Goal: Transaction & Acquisition: Download file/media

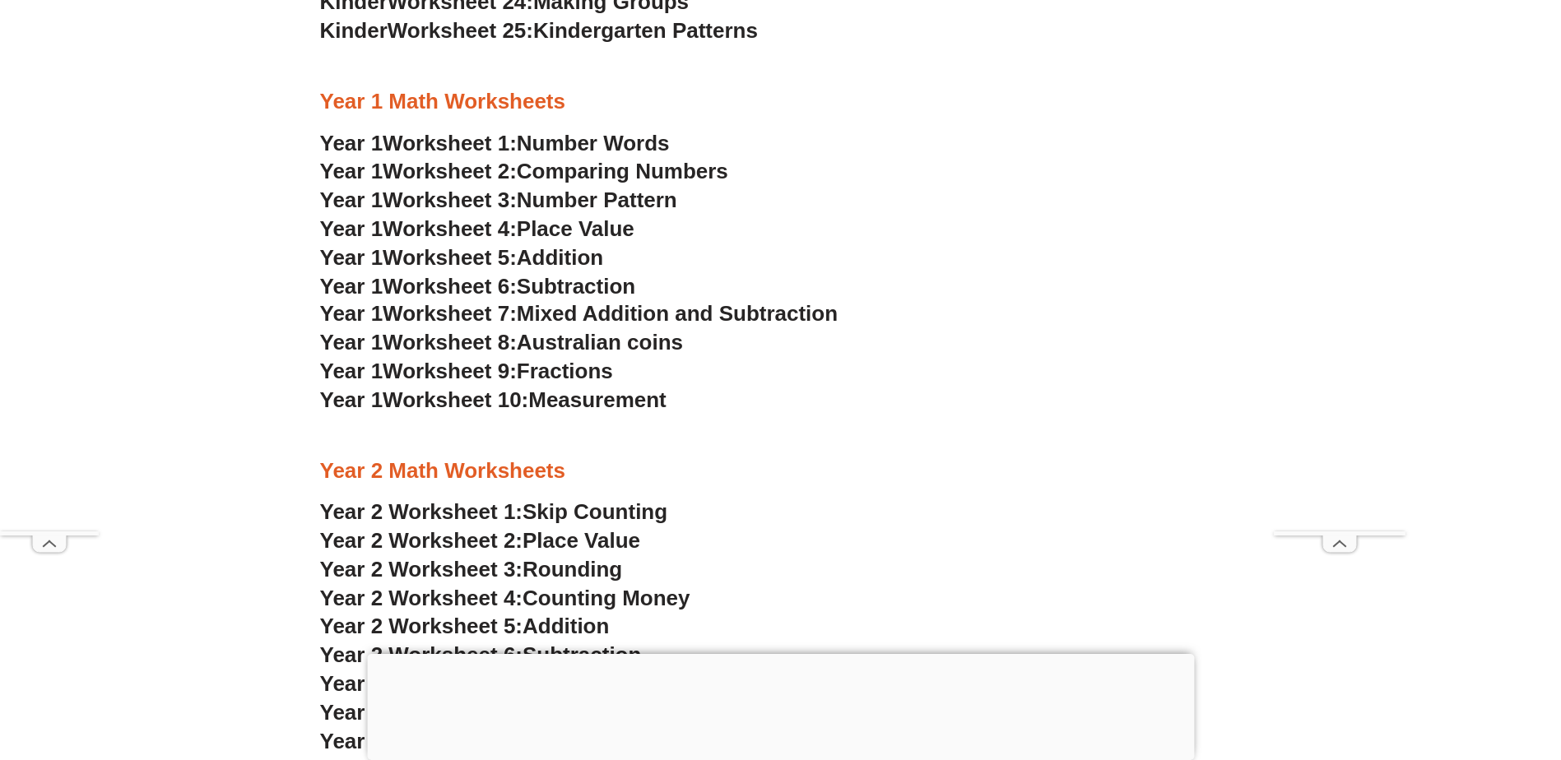
scroll to position [1646, 0]
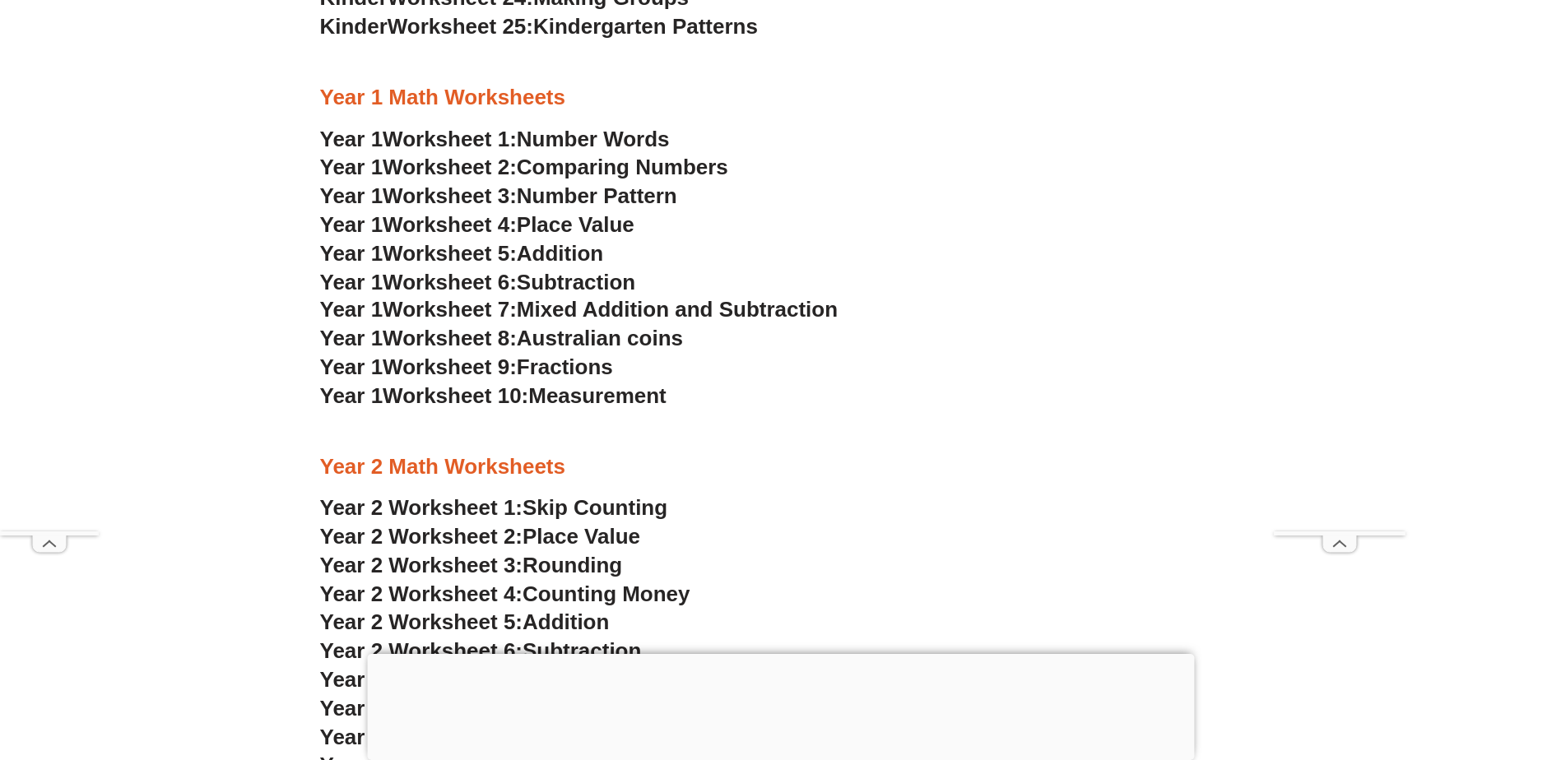
click at [574, 252] on span "Addition" at bounding box center [560, 253] width 86 height 25
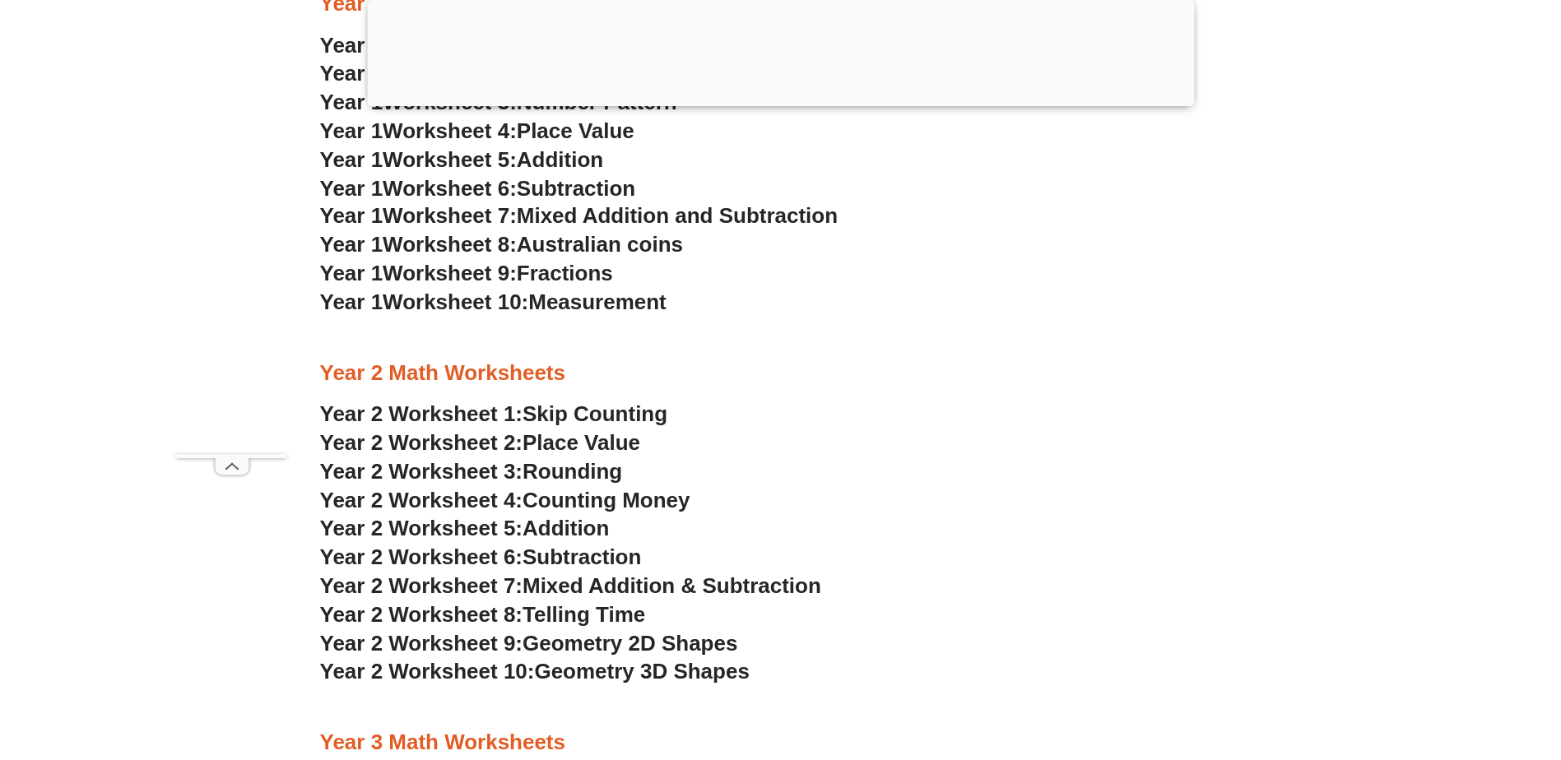
scroll to position [1893, 0]
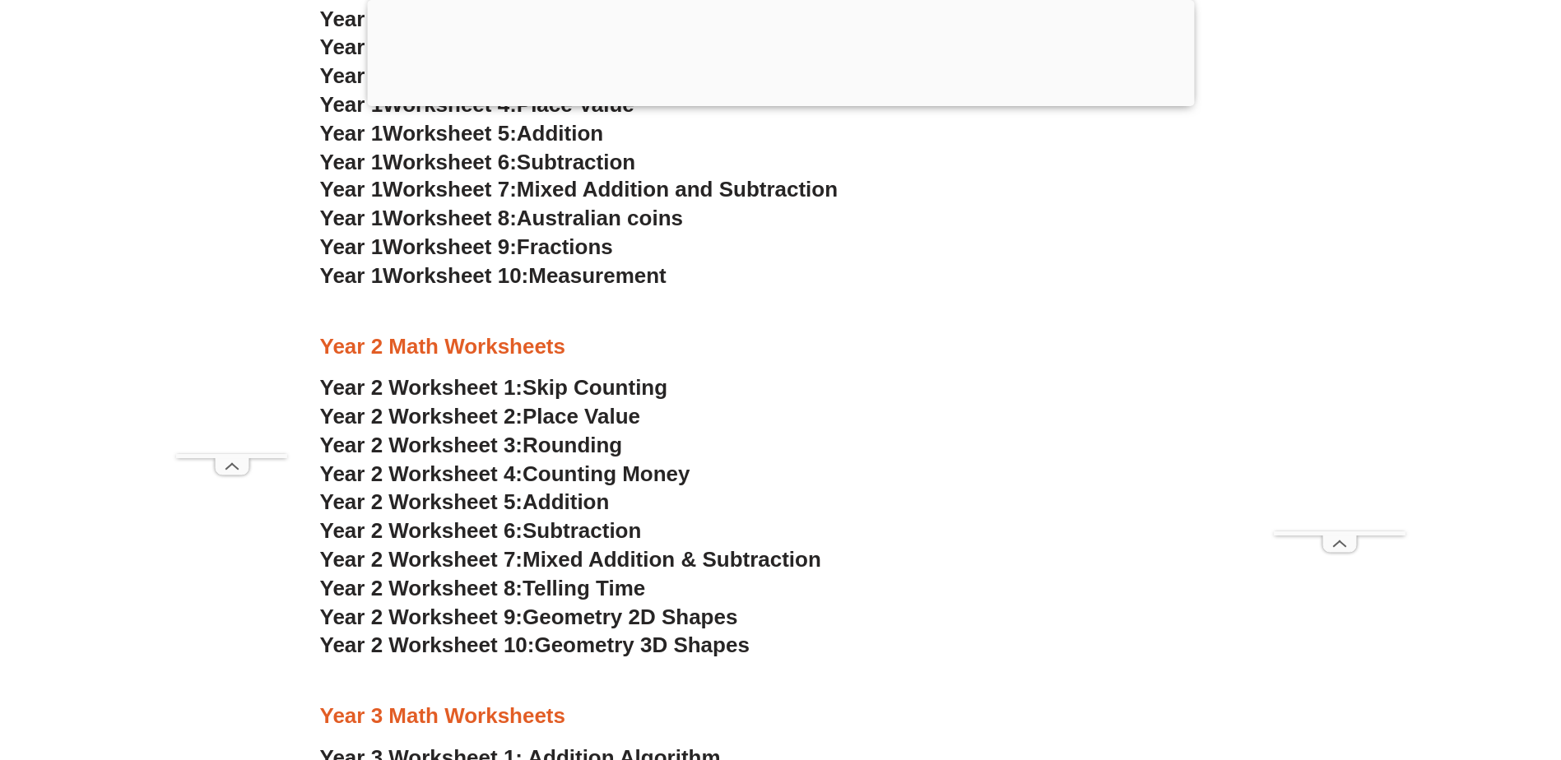
click at [479, 475] on span "Year 2 Worksheet 4:" at bounding box center [421, 474] width 203 height 25
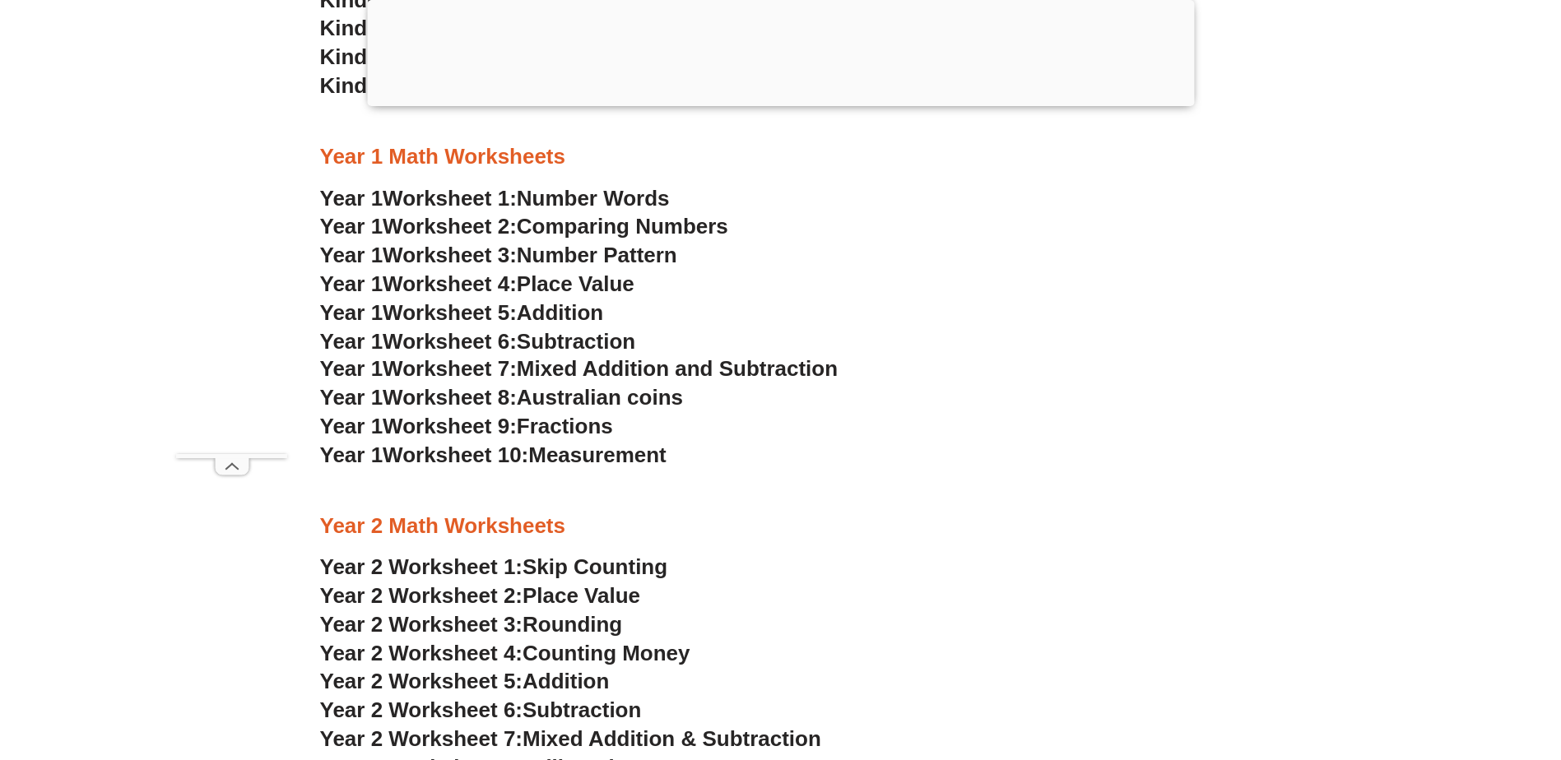
scroll to position [1646, 0]
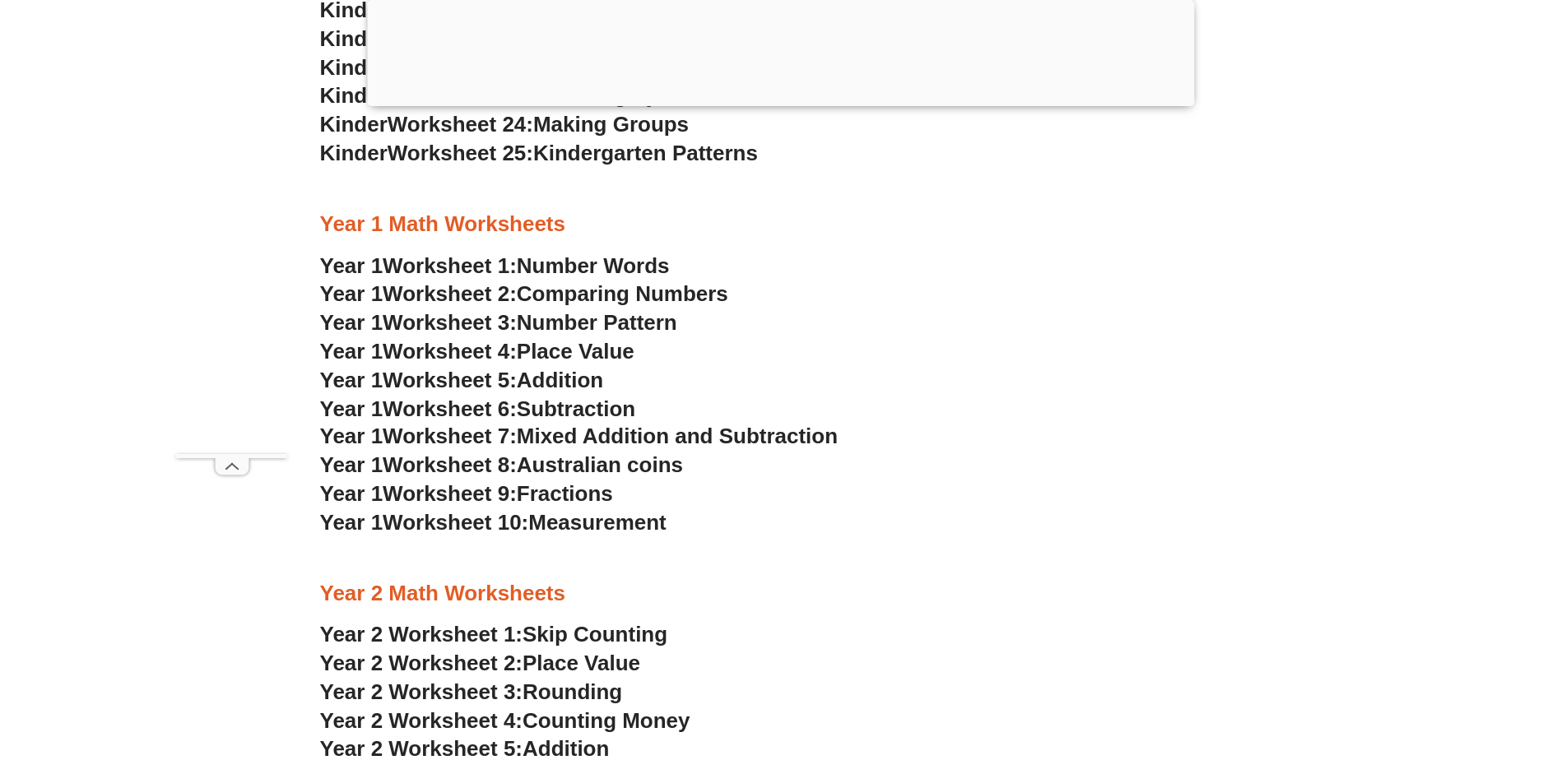
click at [488, 410] on span "Worksheet 6:" at bounding box center [450, 409] width 134 height 25
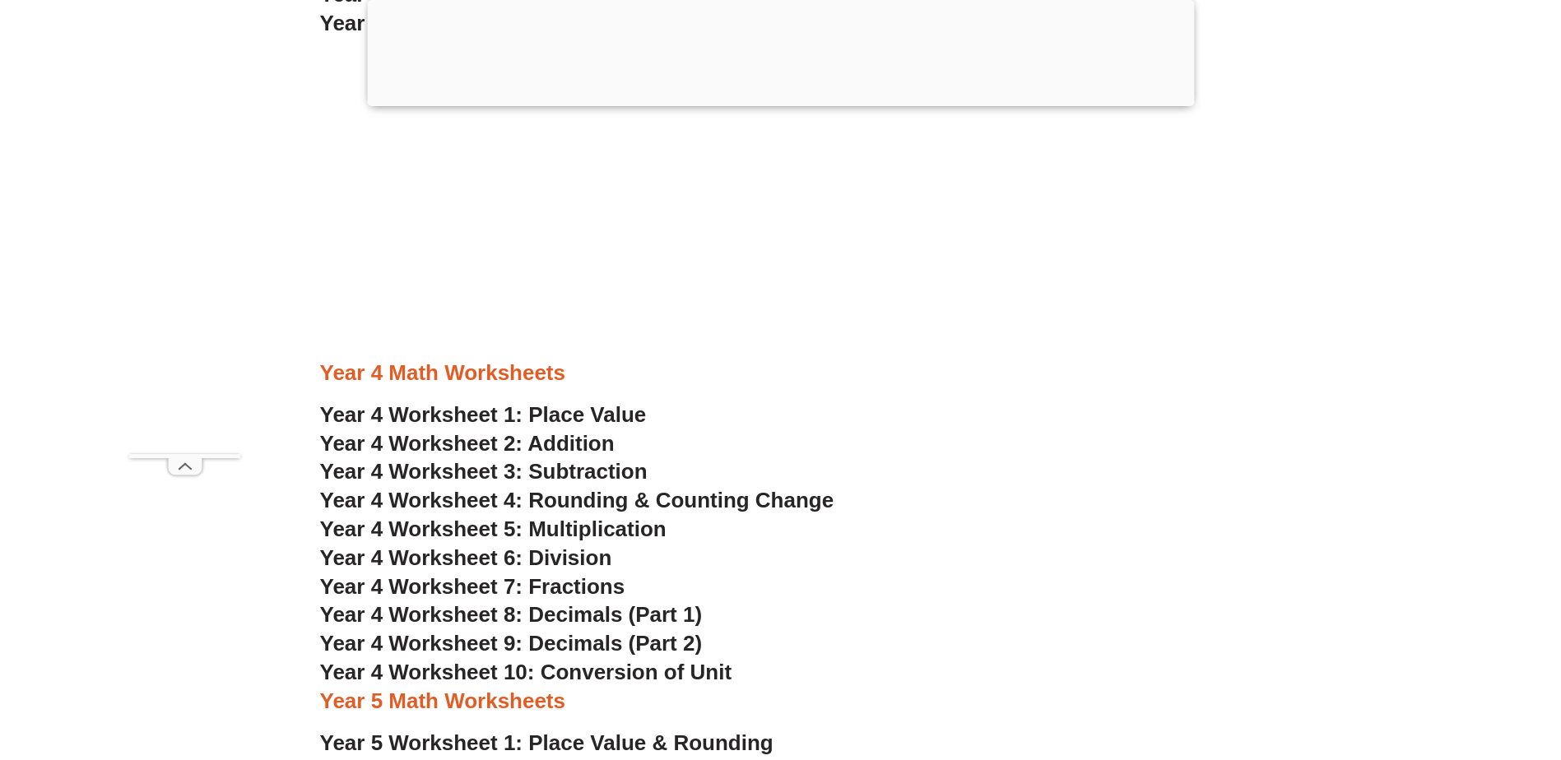
scroll to position [2880, 0]
